Goal: Find contact information: Find contact information

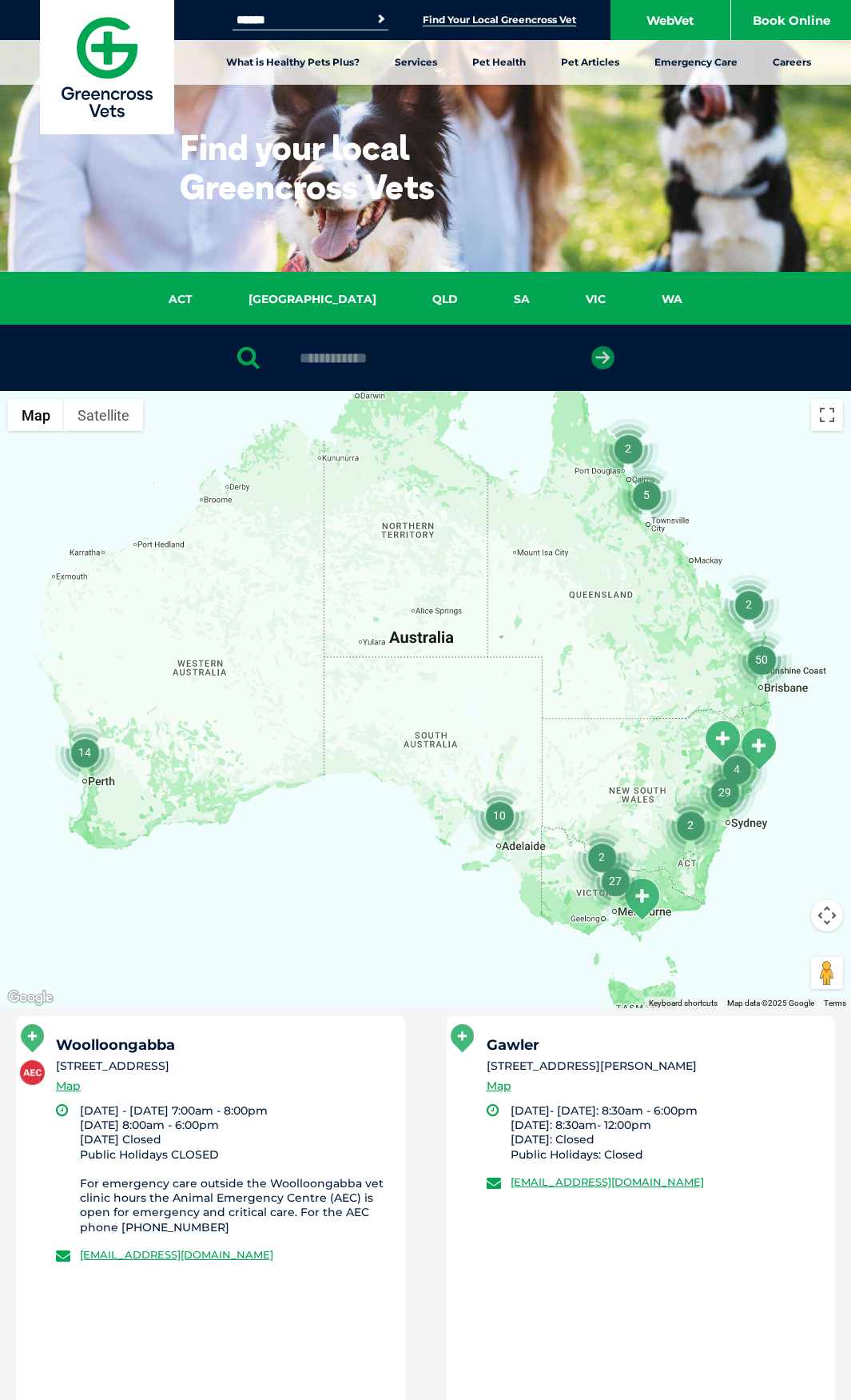
type input "**********"
click at [601, 357] on icon "submit" at bounding box center [603, 358] width 23 height 23
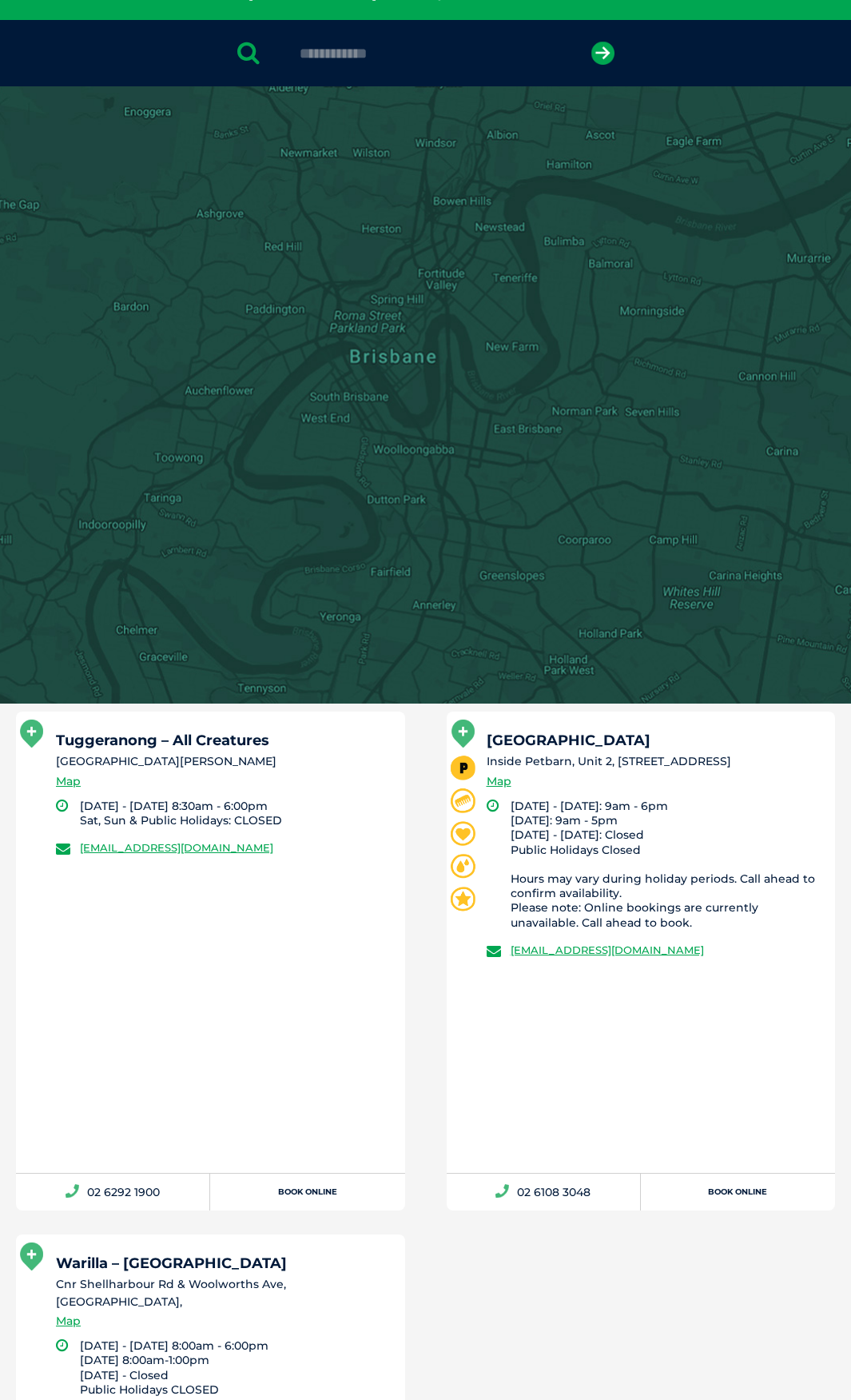
scroll to position [311, 0]
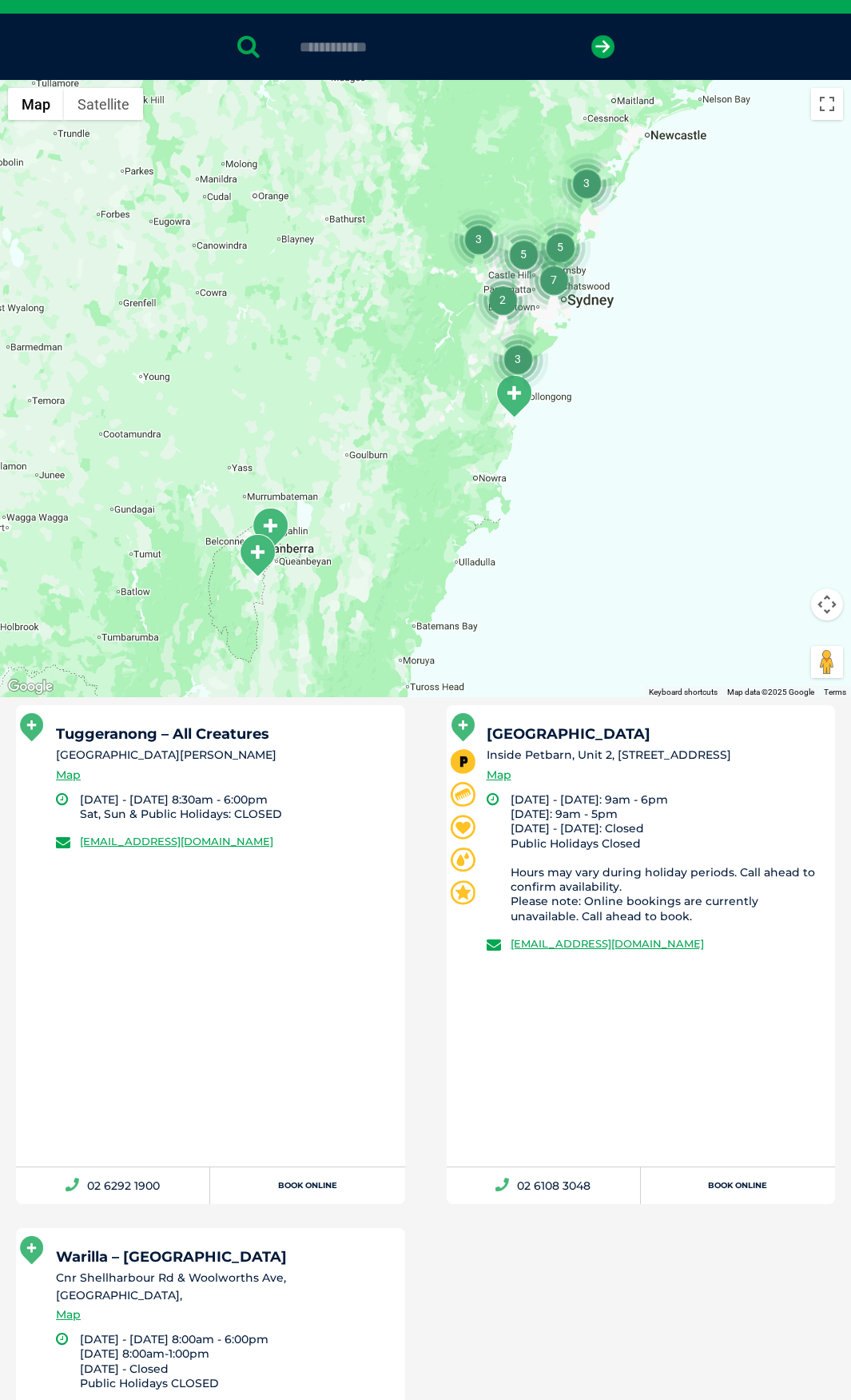
click at [301, 738] on h5 "Tuggeranong – All Creatures" at bounding box center [222, 734] width 335 height 14
click at [297, 734] on h5 "Tuggeranong – All Creatures" at bounding box center [222, 734] width 335 height 14
drag, startPoint x: 317, startPoint y: 844, endPoint x: 80, endPoint y: 855, distance: 237.3
click at [80, 855] on div "Tuggeranong – All Creatures [GEOGRAPHIC_DATA][PERSON_NAME] Map [DATE] - [DATE] …" at bounding box center [210, 935] width 389 height 461
drag, startPoint x: 235, startPoint y: 738, endPoint x: 250, endPoint y: 732, distance: 16.2
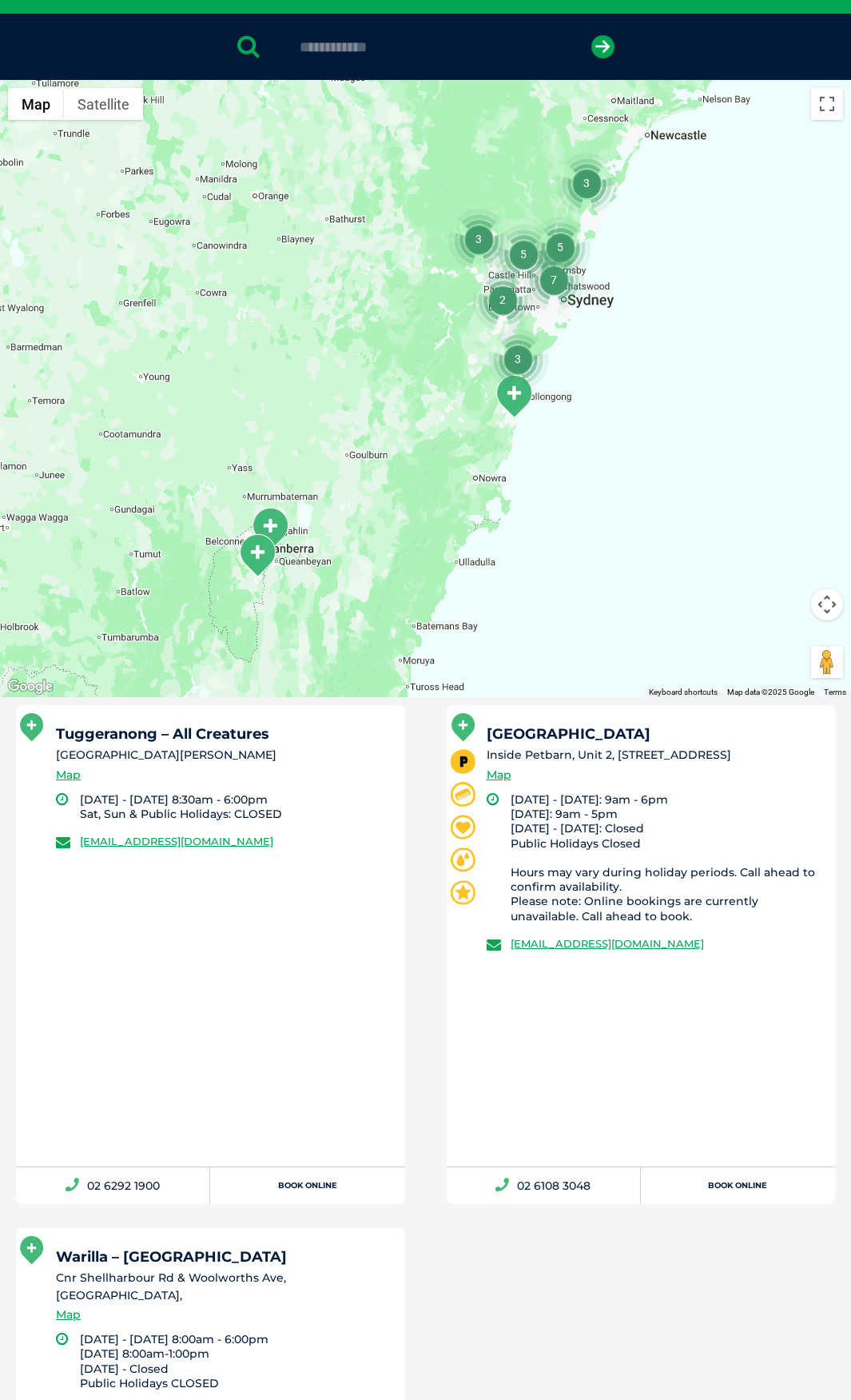
click at [237, 738] on h5 "Tuggeranong – All Creatures" at bounding box center [222, 734] width 335 height 14
drag, startPoint x: 275, startPoint y: 728, endPoint x: 183, endPoint y: 730, distance: 92.0
click at [274, 729] on h5 "Tuggeranong – All Creatures" at bounding box center [222, 734] width 335 height 14
drag, startPoint x: 154, startPoint y: 731, endPoint x: 49, endPoint y: 736, distance: 105.1
click at [49, 736] on div "Tuggeranong – All Creatures [GEOGRAPHIC_DATA][PERSON_NAME] Map [DATE] - [DATE] …" at bounding box center [210, 935] width 389 height 461
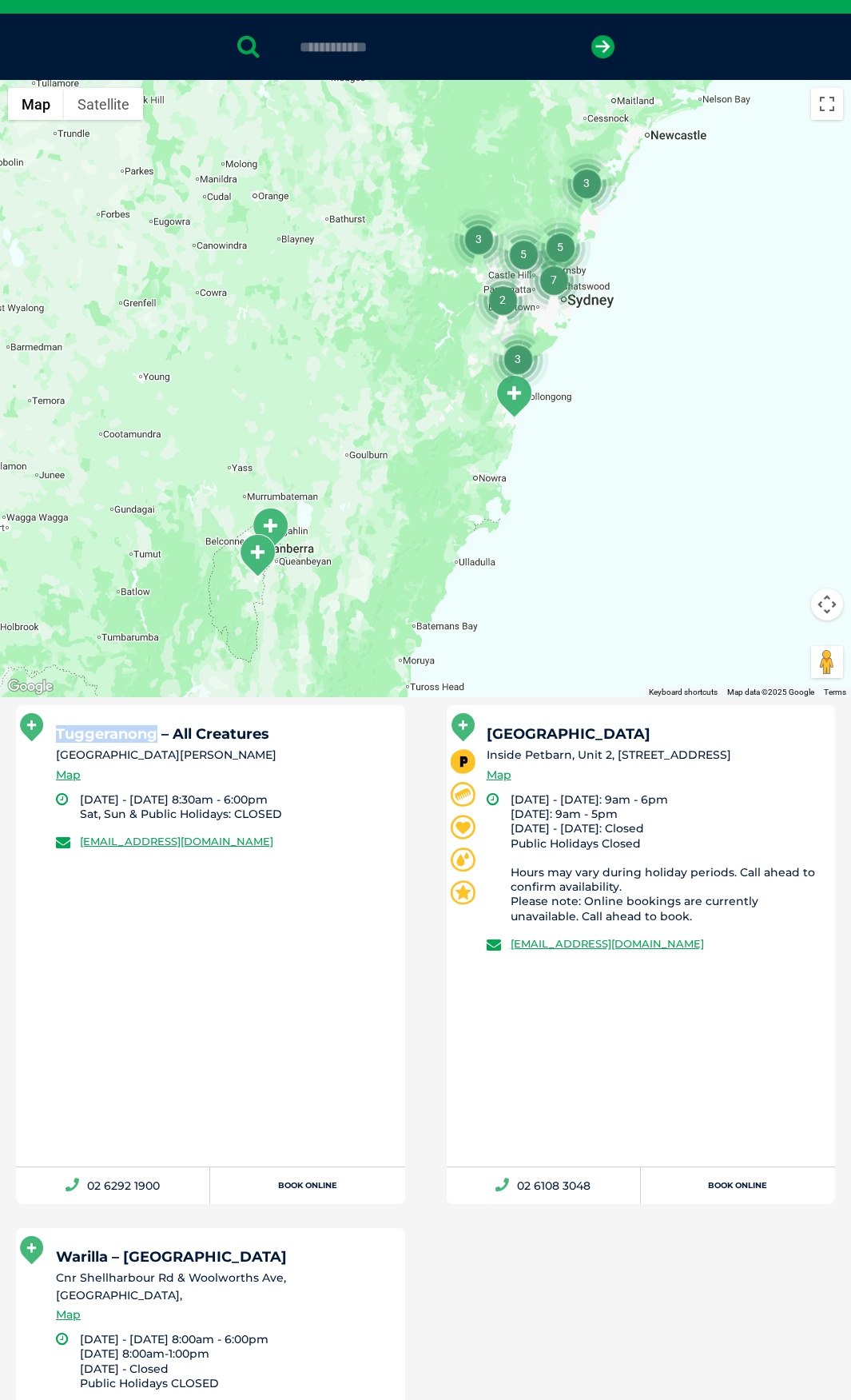
copy h5 "Tuggeranong"
click at [281, 942] on div "Tuggeranong – All Creatures [GEOGRAPHIC_DATA][PERSON_NAME] Map [DATE] - [DATE] …" at bounding box center [210, 935] width 389 height 461
drag, startPoint x: 342, startPoint y: 853, endPoint x: 82, endPoint y: 861, distance: 260.1
click at [82, 861] on div "Tuggeranong – All Creatures [GEOGRAPHIC_DATA][PERSON_NAME] Map [DATE] - [DATE] …" at bounding box center [210, 935] width 389 height 461
click at [287, 746] on li "[GEOGRAPHIC_DATA][PERSON_NAME]" at bounding box center [222, 754] width 335 height 17
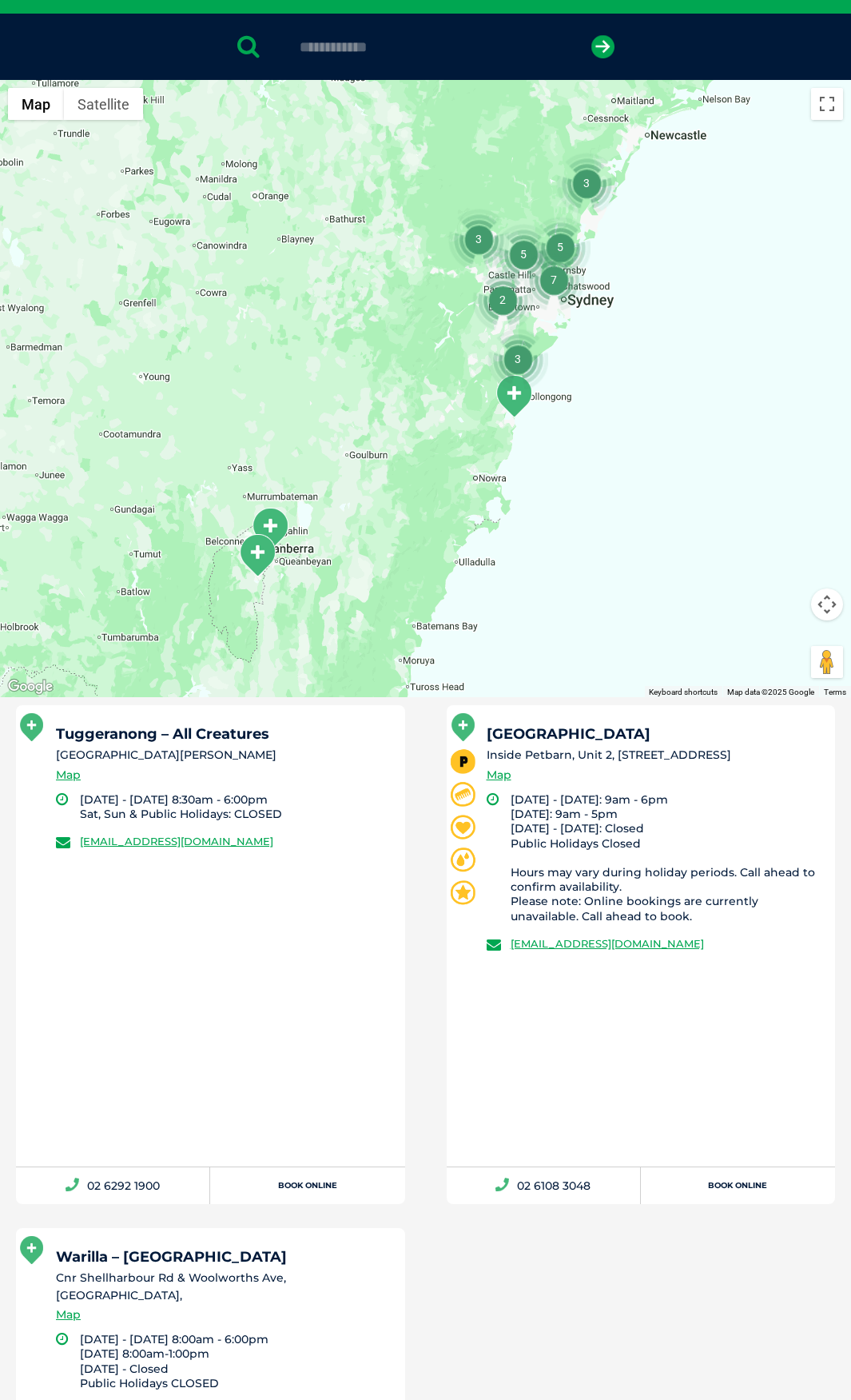
drag, startPoint x: 171, startPoint y: 1215, endPoint x: 91, endPoint y: 1209, distance: 80.2
copy link "02 6292 1900"
